Goal: Information Seeking & Learning: Learn about a topic

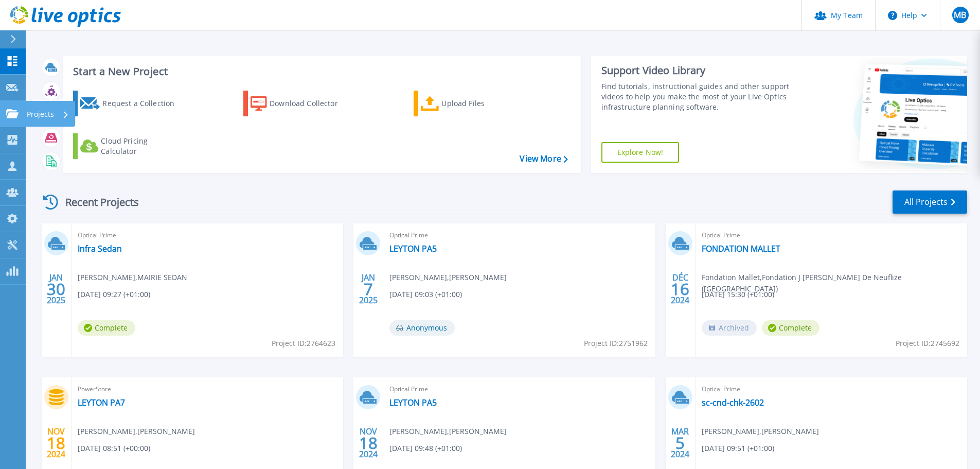
click at [27, 117] on p "Projects" at bounding box center [40, 114] width 27 height 27
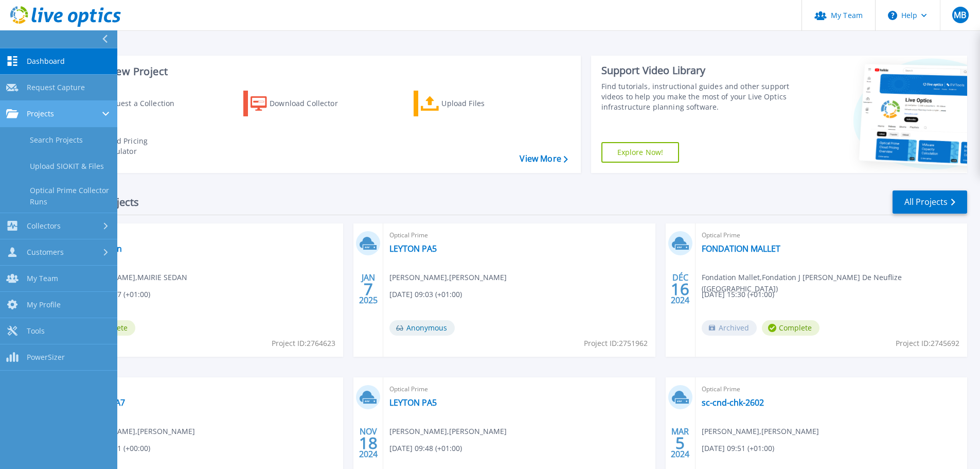
click at [39, 117] on span "Projects" at bounding box center [40, 113] width 27 height 9
click at [52, 133] on link "Search Projects" at bounding box center [58, 140] width 117 height 26
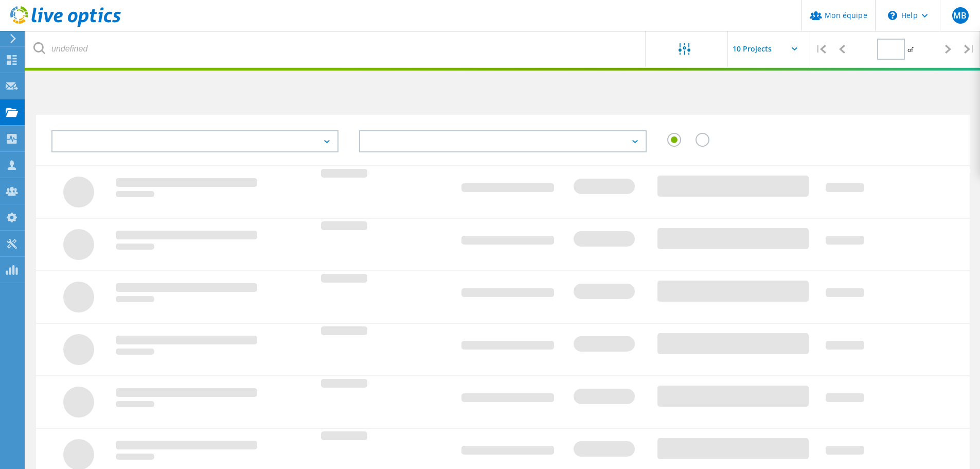
type input "1"
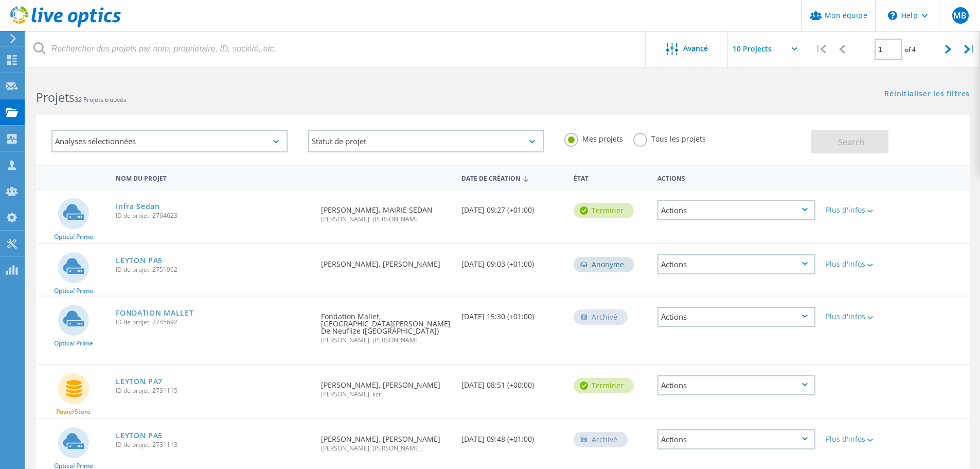
click at [786, 45] on input "text" at bounding box center [779, 49] width 103 height 36
click at [765, 128] on div "Show 40 Projects" at bounding box center [779, 126] width 102 height 17
type input "Show 40 Projects"
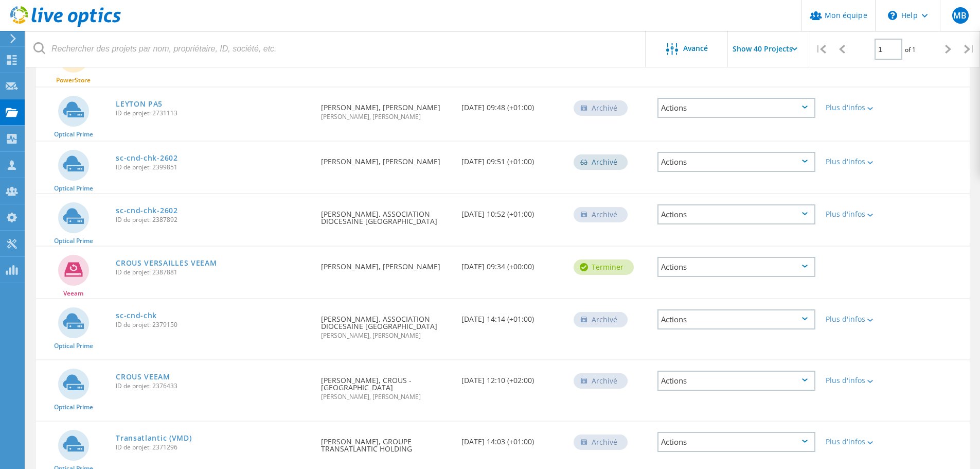
scroll to position [326, 0]
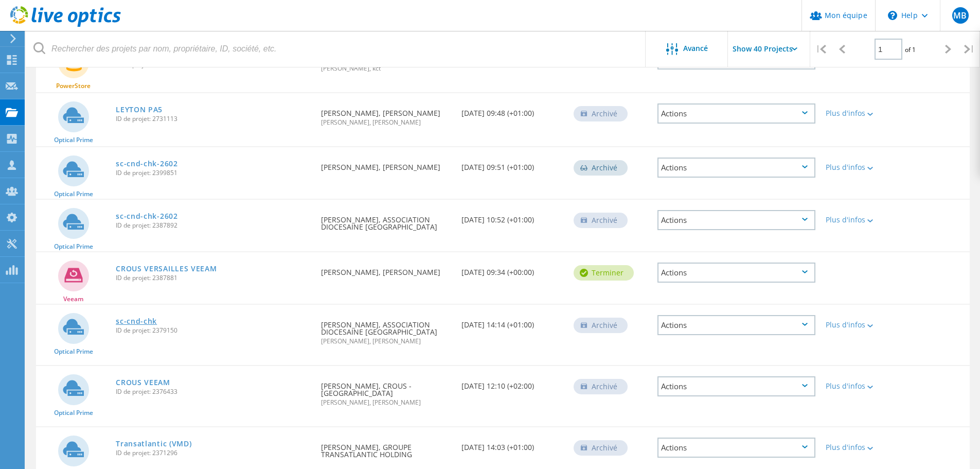
click at [145, 317] on link "sc-cnd-chk" at bounding box center [136, 320] width 41 height 7
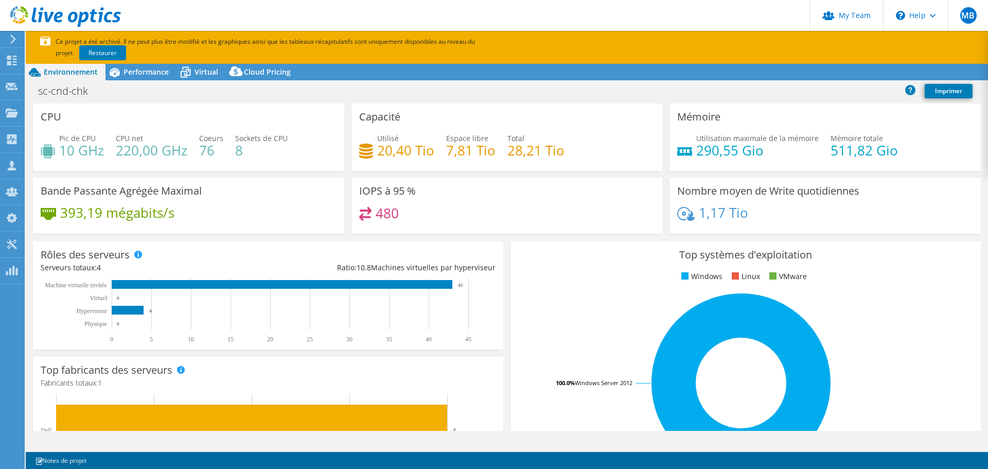
select select "USD"
click at [152, 76] on span "Performance" at bounding box center [145, 72] width 45 height 10
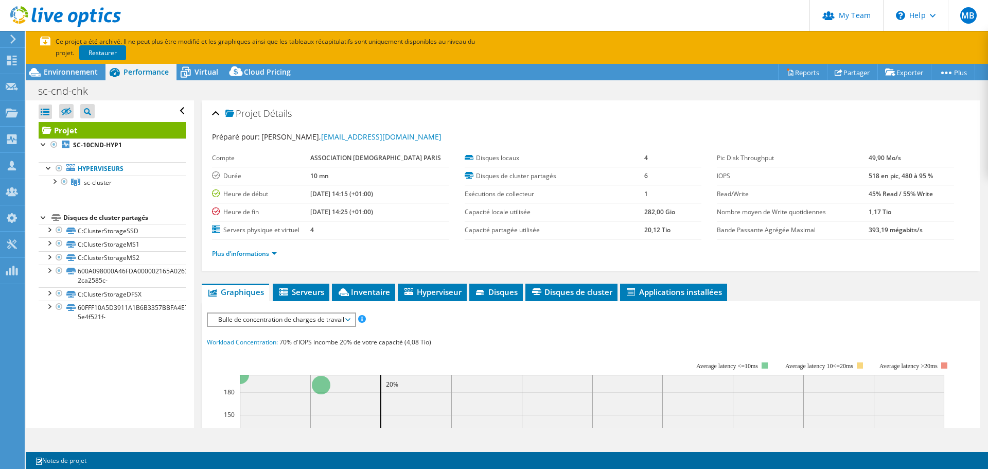
click at [347, 321] on span "Bulle de concentration de charges de travail" at bounding box center [281, 319] width 136 height 12
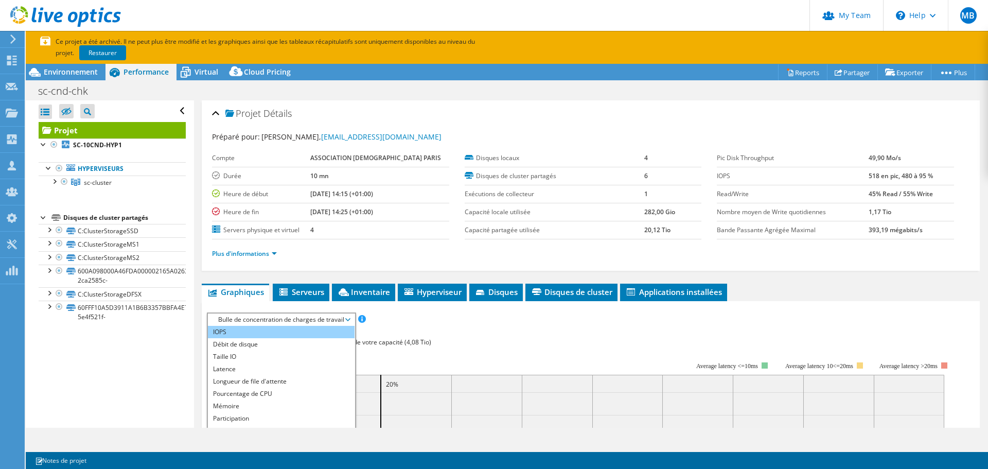
click at [258, 329] on li "IOPS" at bounding box center [281, 332] width 147 height 12
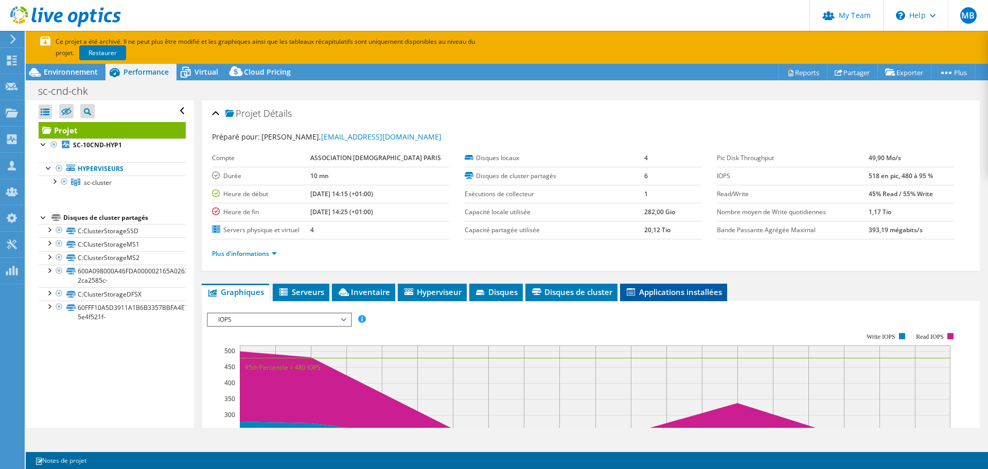
scroll to position [171, 0]
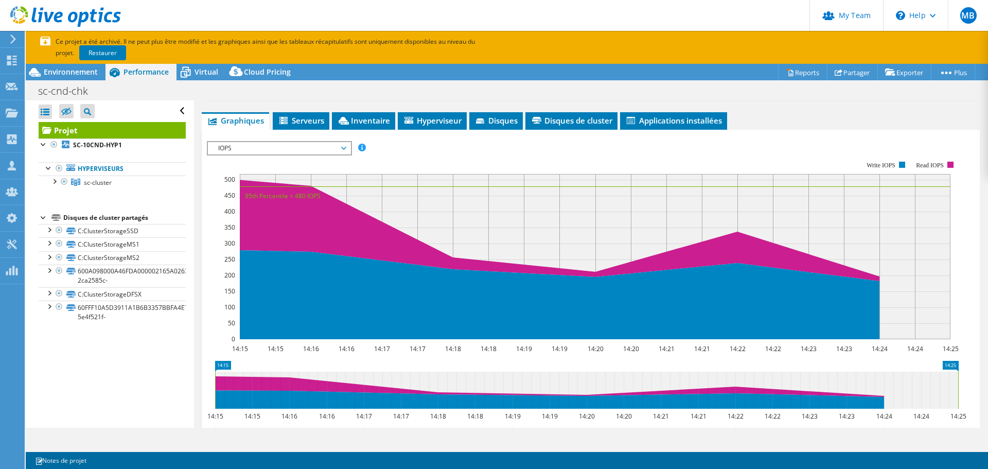
click at [276, 150] on span "IOPS" at bounding box center [279, 148] width 132 height 12
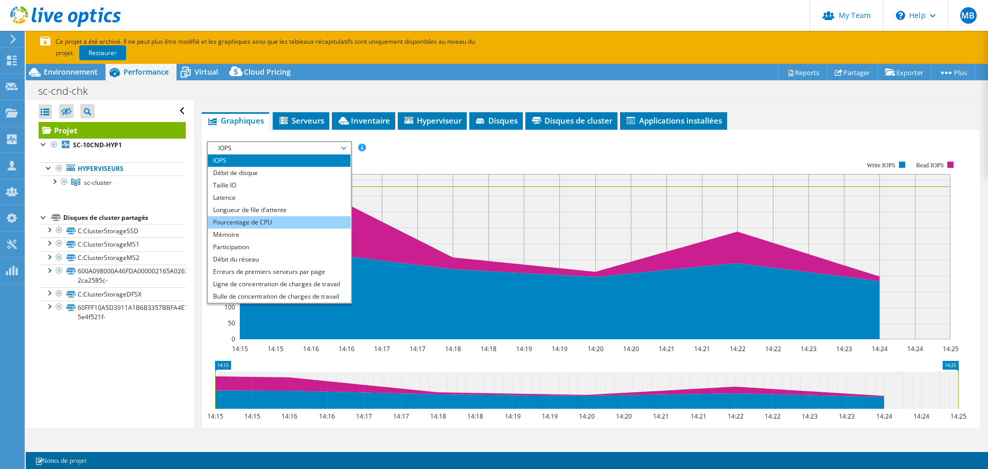
click at [250, 220] on li "Pourcentage de CPU" at bounding box center [279, 222] width 143 height 12
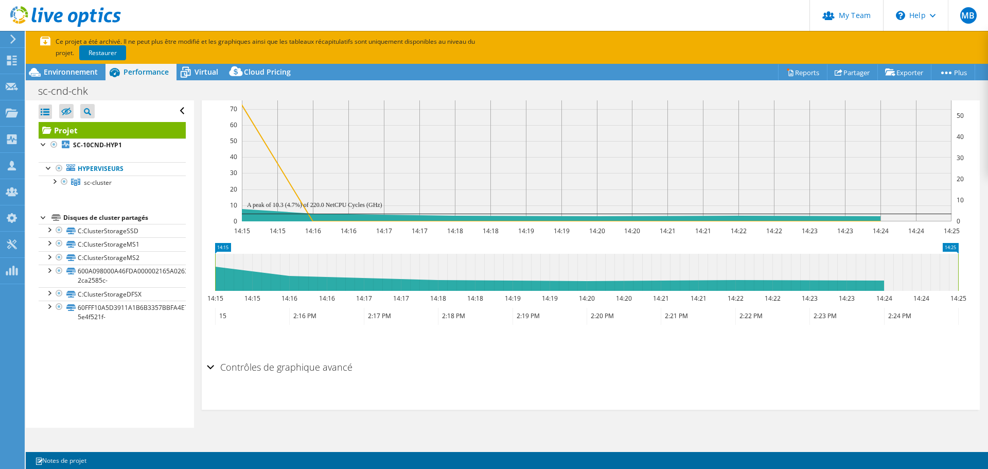
scroll to position [126, 0]
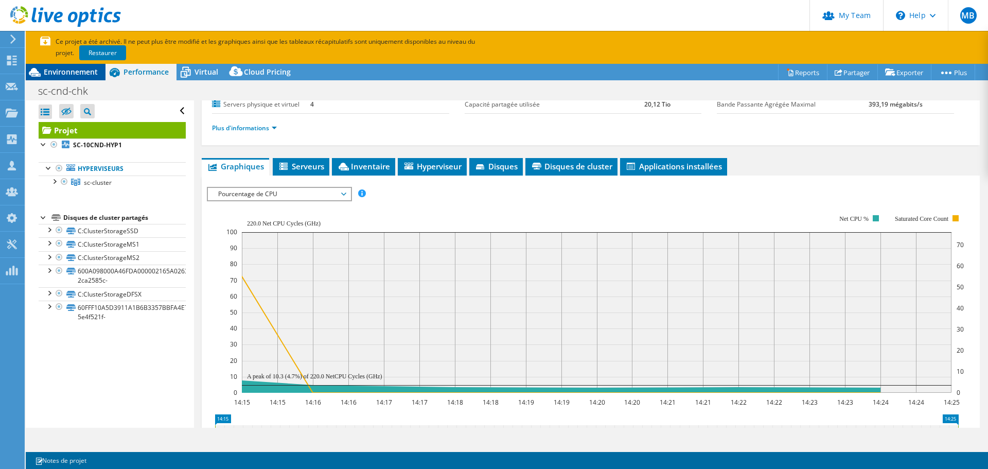
click at [76, 72] on span "Environnement" at bounding box center [71, 72] width 54 height 10
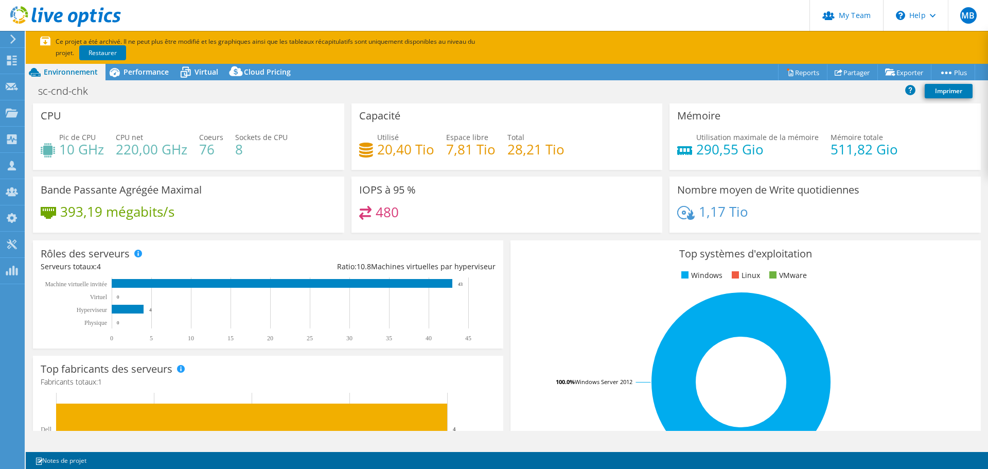
scroll to position [0, 0]
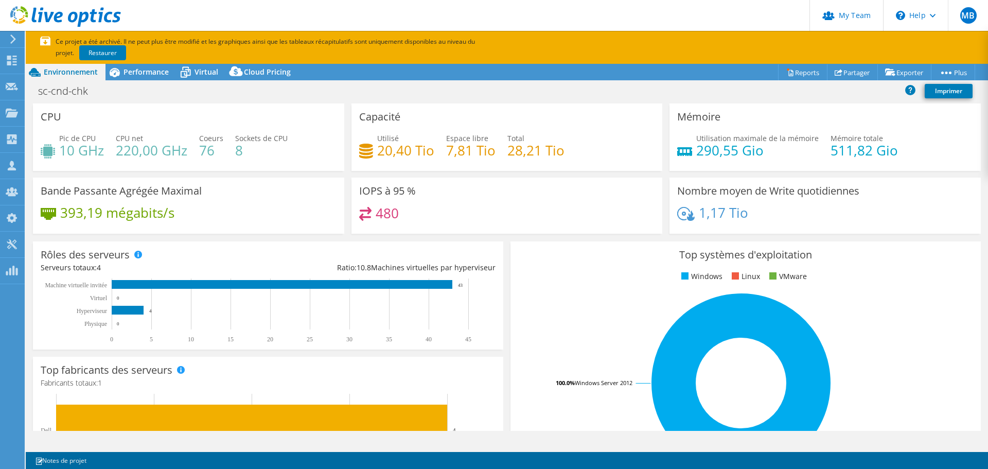
click at [362, 268] on span "10.8" at bounding box center [364, 267] width 14 height 10
click at [364, 280] on rect at bounding box center [282, 284] width 341 height 9
click at [193, 75] on icon at bounding box center [185, 72] width 18 height 18
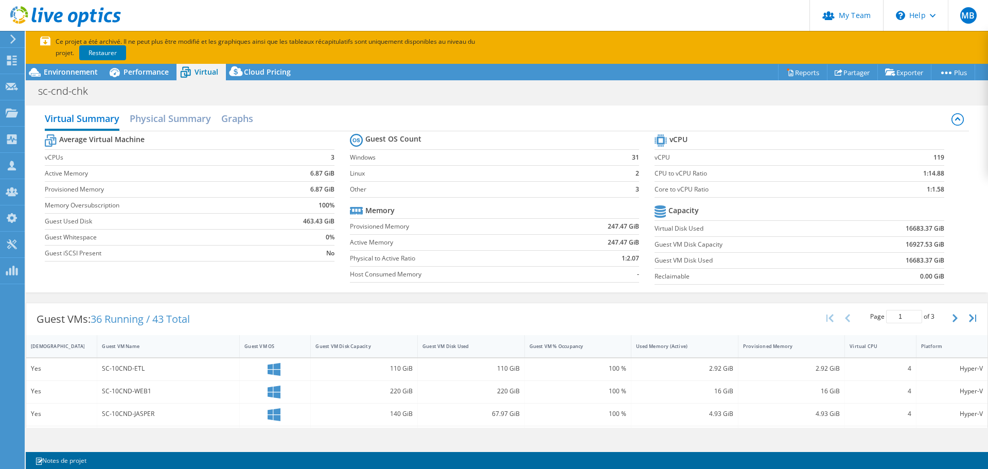
click at [762, 188] on label "Core to vCPU Ratio" at bounding box center [761, 189] width 214 height 10
click at [179, 117] on h2 "Physical Summary" at bounding box center [170, 119] width 81 height 23
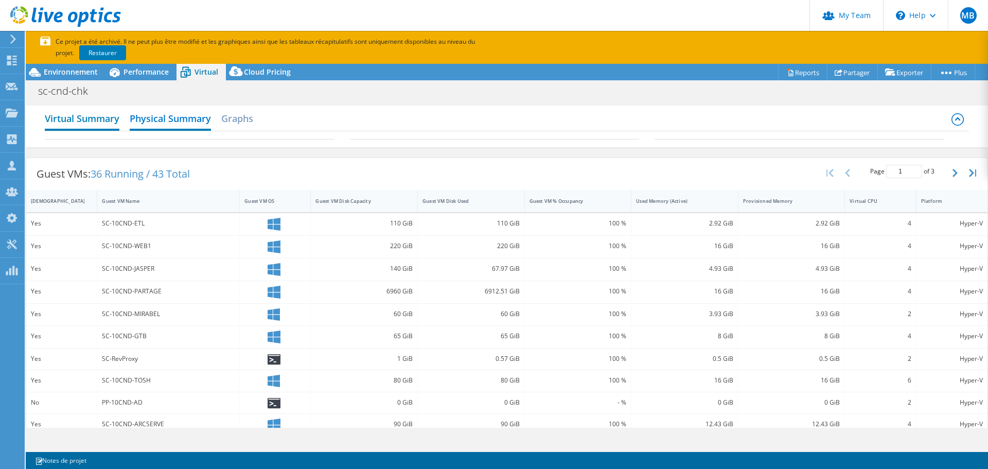
click at [75, 121] on h2 "Virtual Summary" at bounding box center [82, 119] width 75 height 23
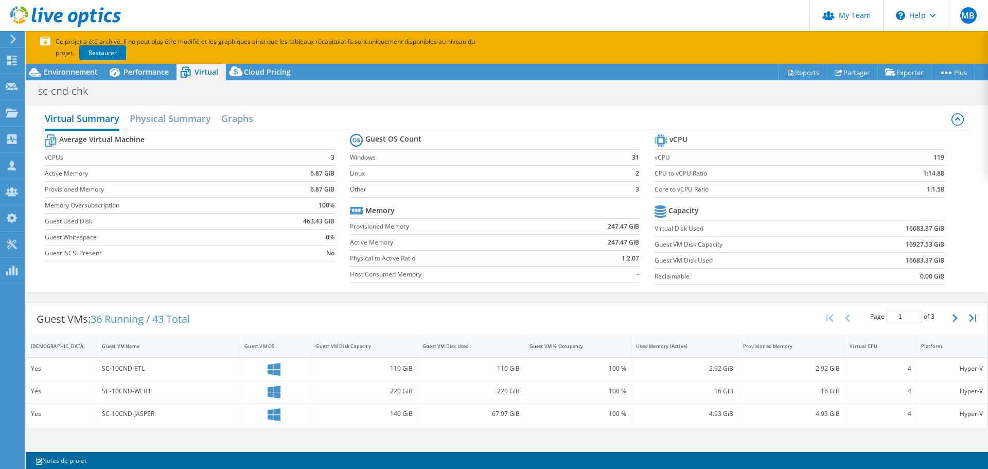
drag, startPoint x: 362, startPoint y: 138, endPoint x: 419, endPoint y: 141, distance: 57.2
click at [419, 141] on tr "Guest OS Count" at bounding box center [494, 140] width 289 height 19
drag, startPoint x: 46, startPoint y: 0, endPoint x: 559, endPoint y: 45, distance: 514.9
click at [559, 45] on div "Ce projet a été archivé. Il ne peut plus être modifié et les graphiques ainsi q…" at bounding box center [473, 47] width 866 height 23
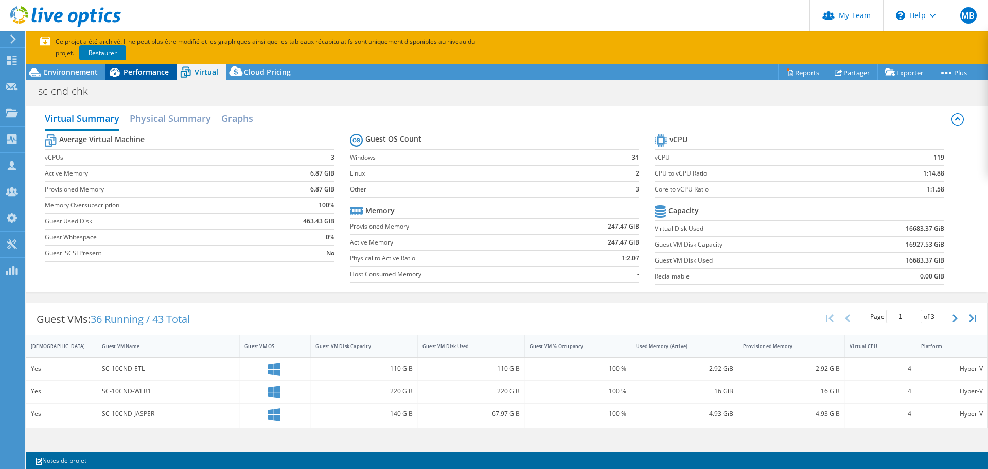
click at [146, 75] on span "Performance" at bounding box center [145, 72] width 45 height 10
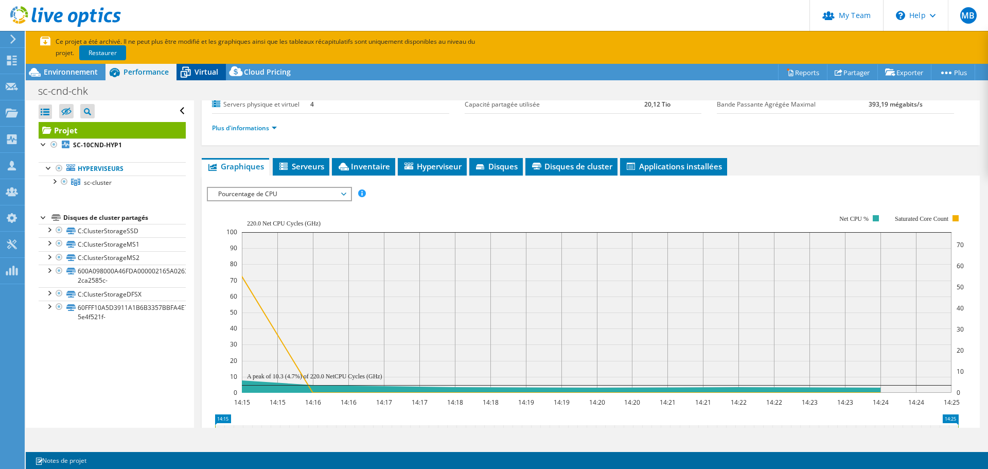
click at [196, 74] on span "Virtual" at bounding box center [206, 72] width 24 height 10
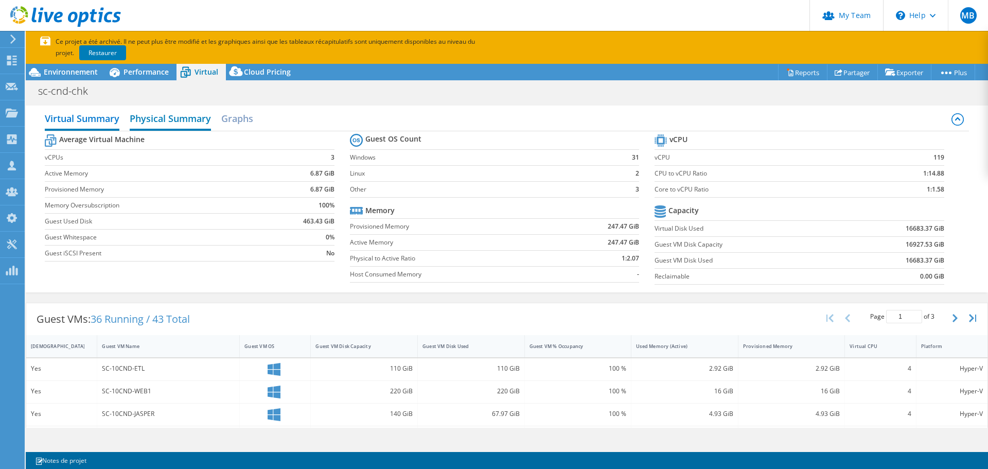
click at [163, 117] on h2 "Physical Summary" at bounding box center [170, 119] width 81 height 23
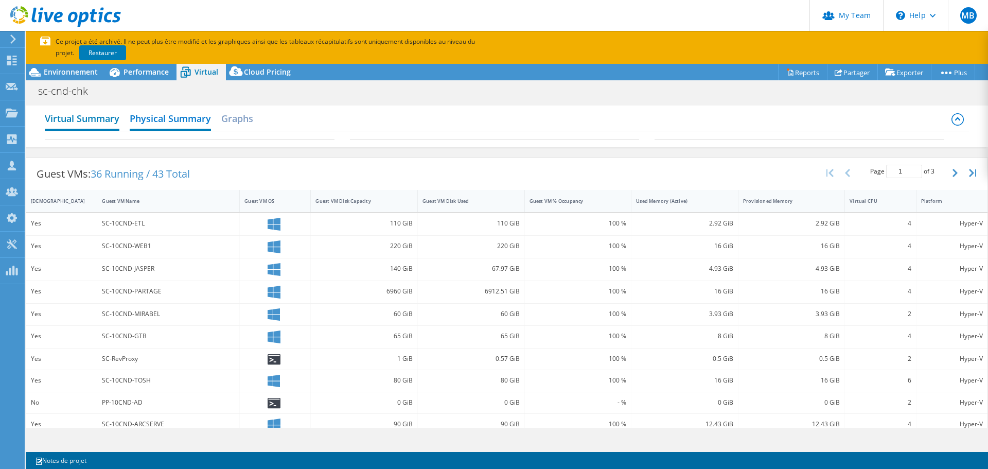
click at [102, 118] on h2 "Virtual Summary" at bounding box center [82, 119] width 75 height 23
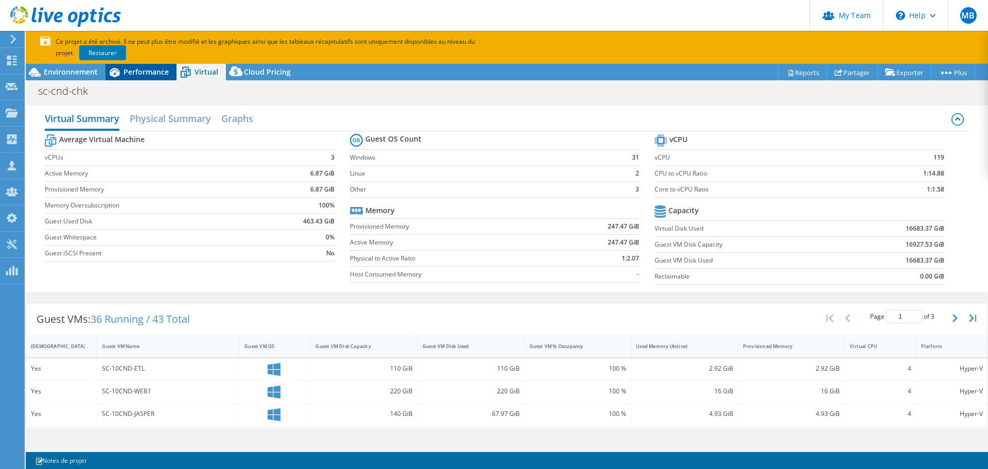
click at [146, 74] on span "Performance" at bounding box center [145, 72] width 45 height 10
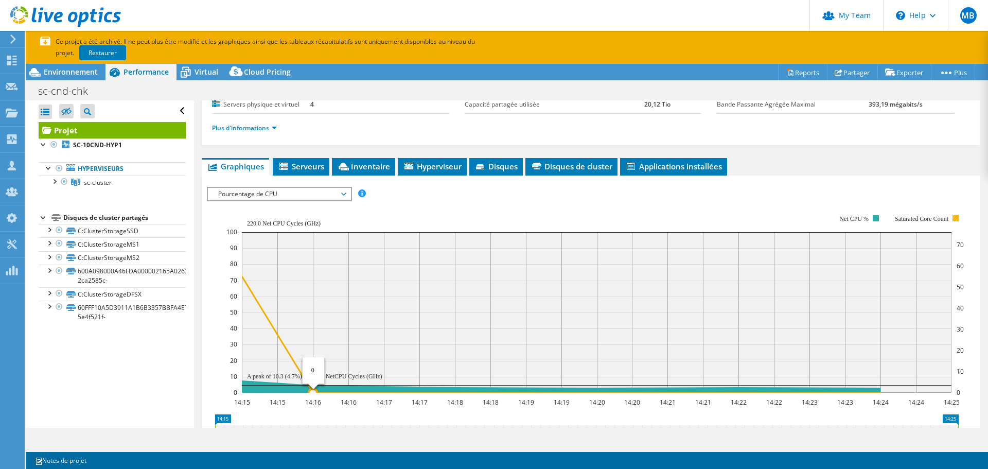
click at [267, 323] on icon at bounding box center [525, 276] width 709 height 233
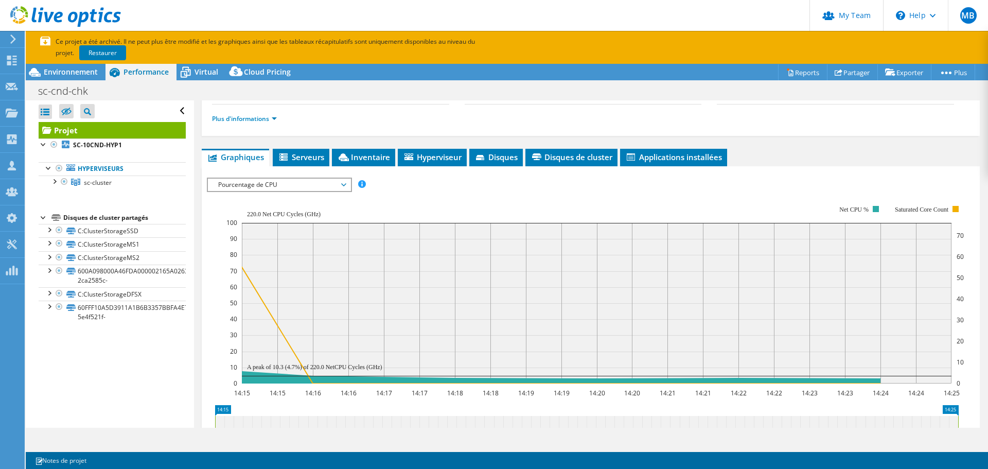
scroll to position [126, 0]
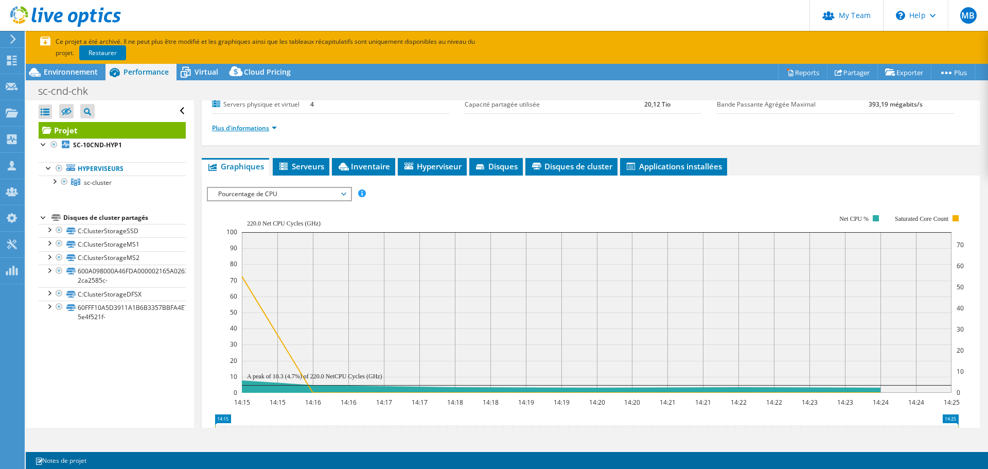
click at [275, 131] on link "Plus d'informations" at bounding box center [244, 127] width 65 height 9
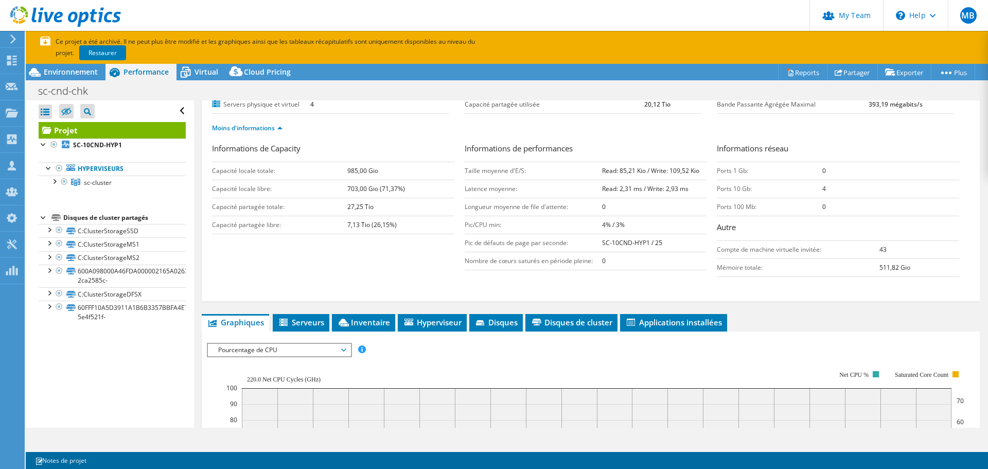
click at [750, 362] on rect at bounding box center [594, 460] width 737 height 206
